Goal: Find specific page/section: Find specific page/section

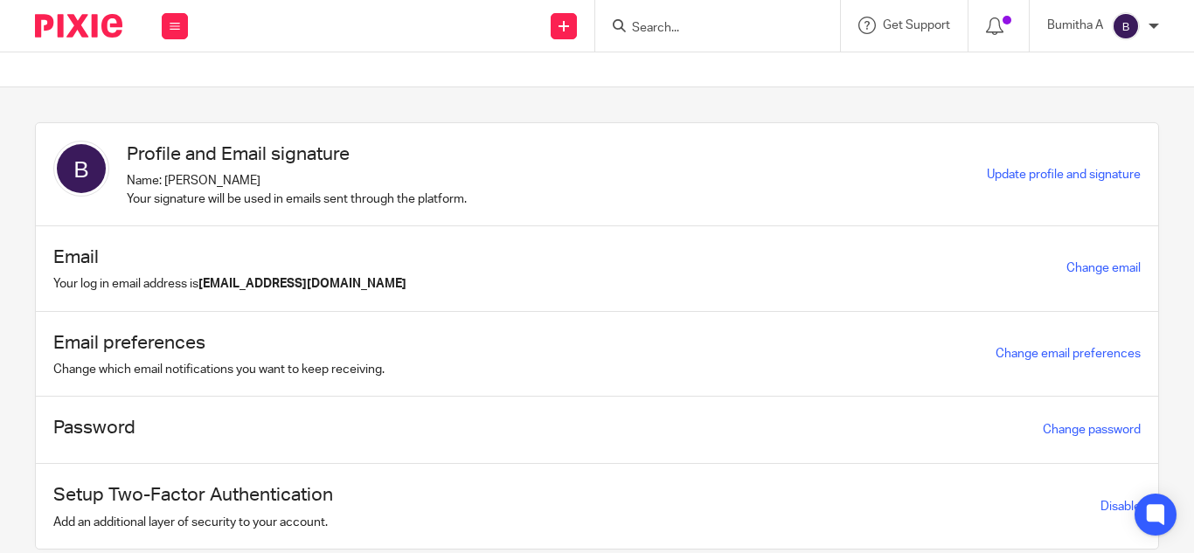
click at [649, 26] on input "Search" at bounding box center [708, 29] width 157 height 16
click at [650, 31] on input "Search" at bounding box center [708, 29] width 157 height 16
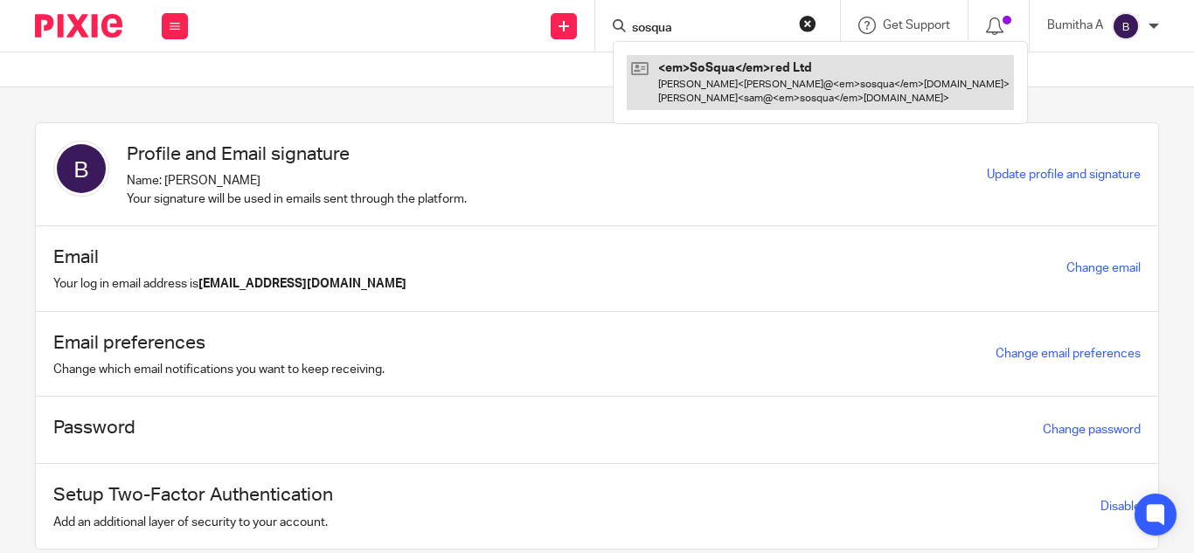
type input "sosqua"
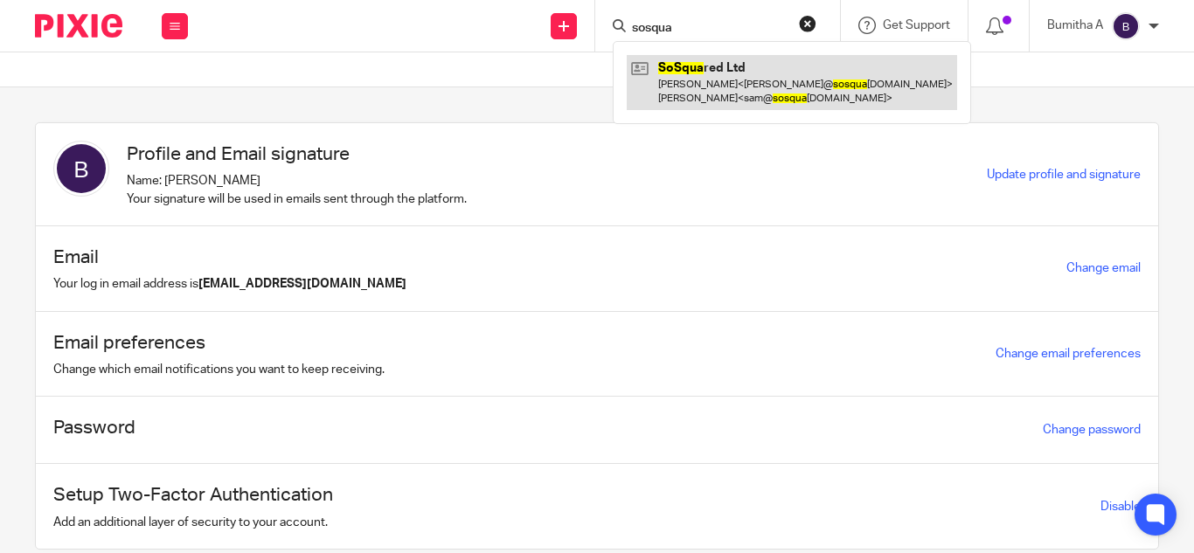
click at [706, 82] on link at bounding box center [792, 82] width 330 height 54
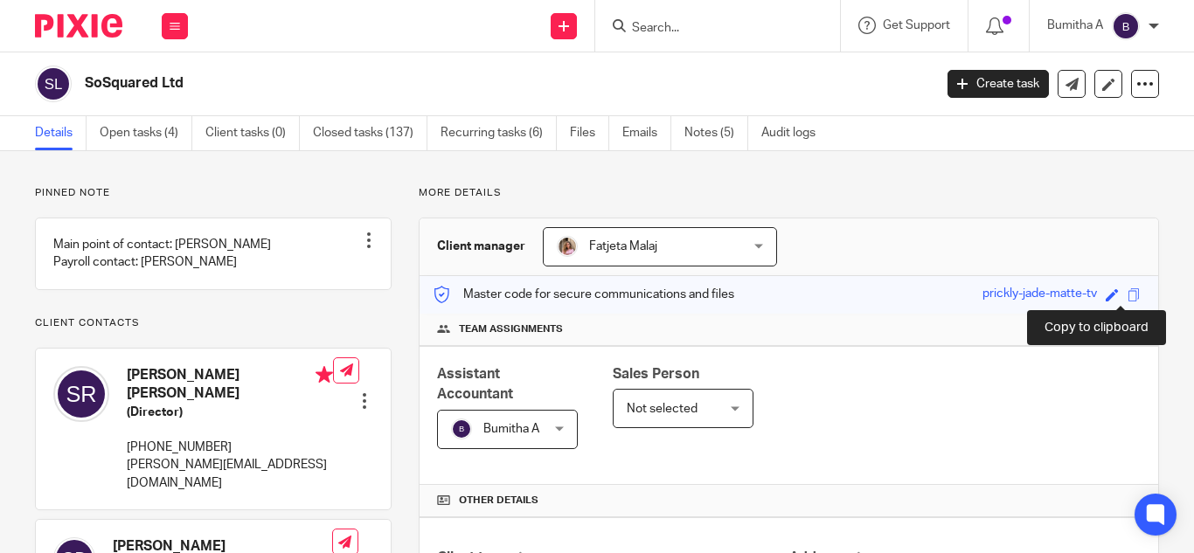
click at [1128, 299] on span at bounding box center [1134, 294] width 13 height 13
